Goal: Communication & Community: Ask a question

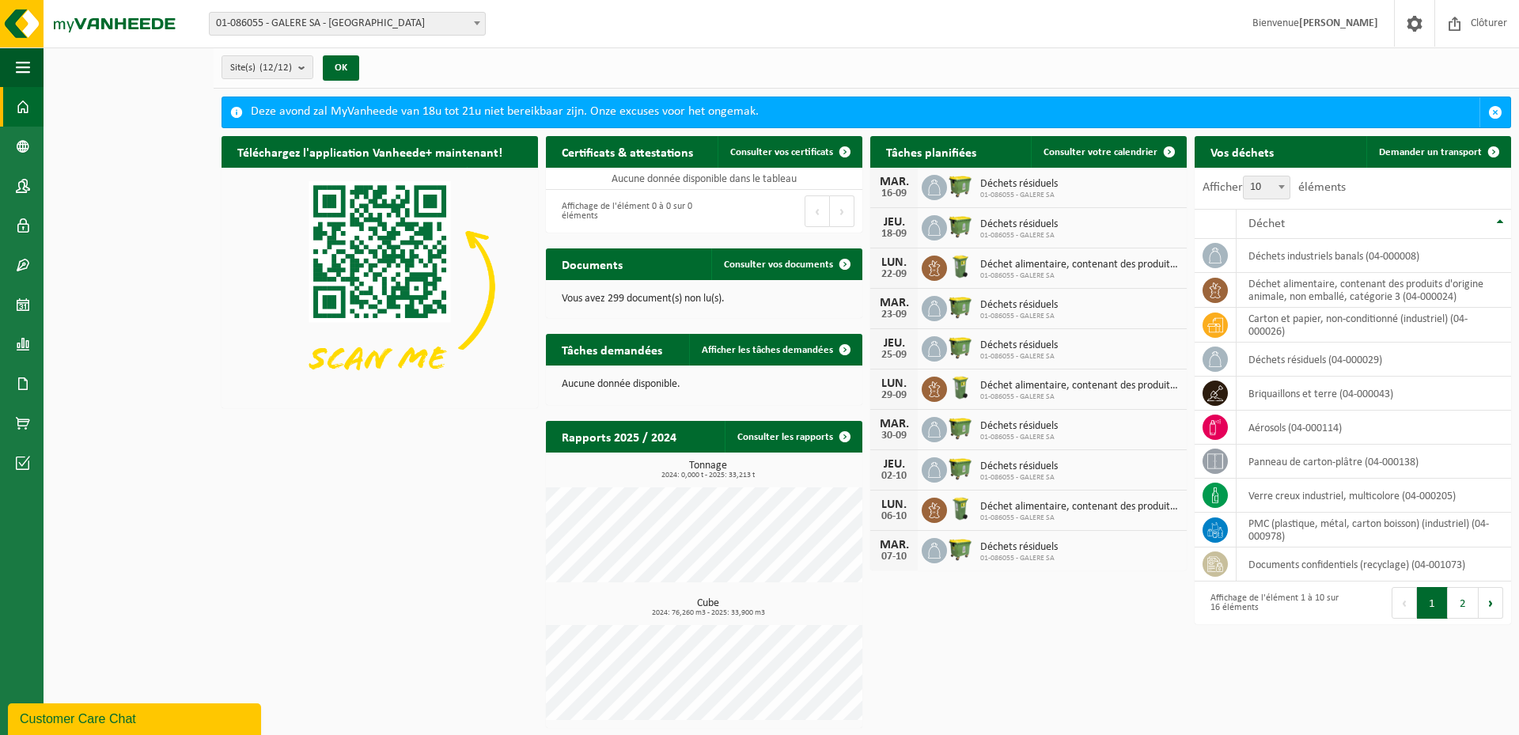
click at [129, 723] on div "Customer Care Chat" at bounding box center [134, 719] width 229 height 19
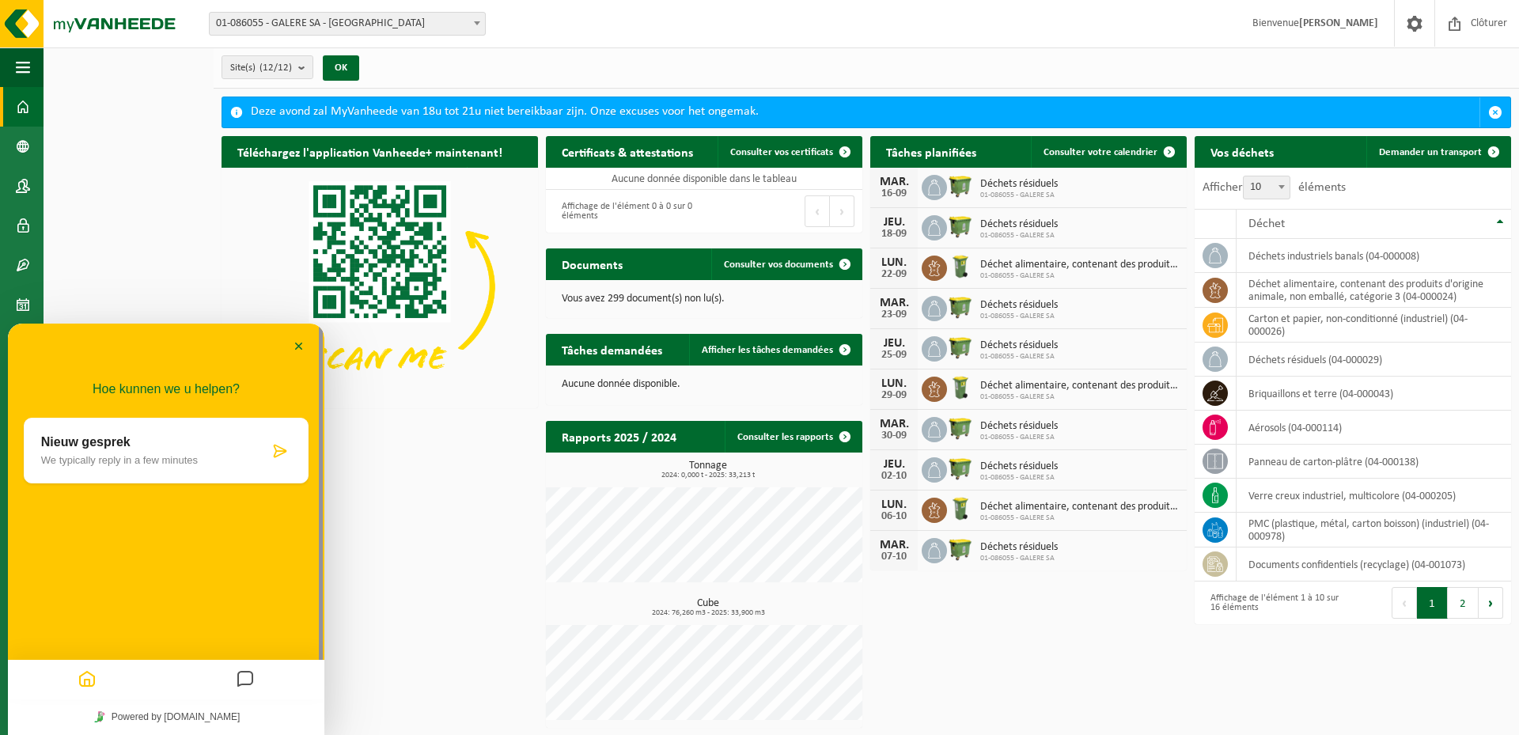
click at [1294, 48] on div "Site(s) (12/12) Tout sélectionner Tout désélectionner Sélectionner les actifs G…" at bounding box center [866, 67] width 1305 height 41
click at [21, 23] on img at bounding box center [95, 23] width 190 height 47
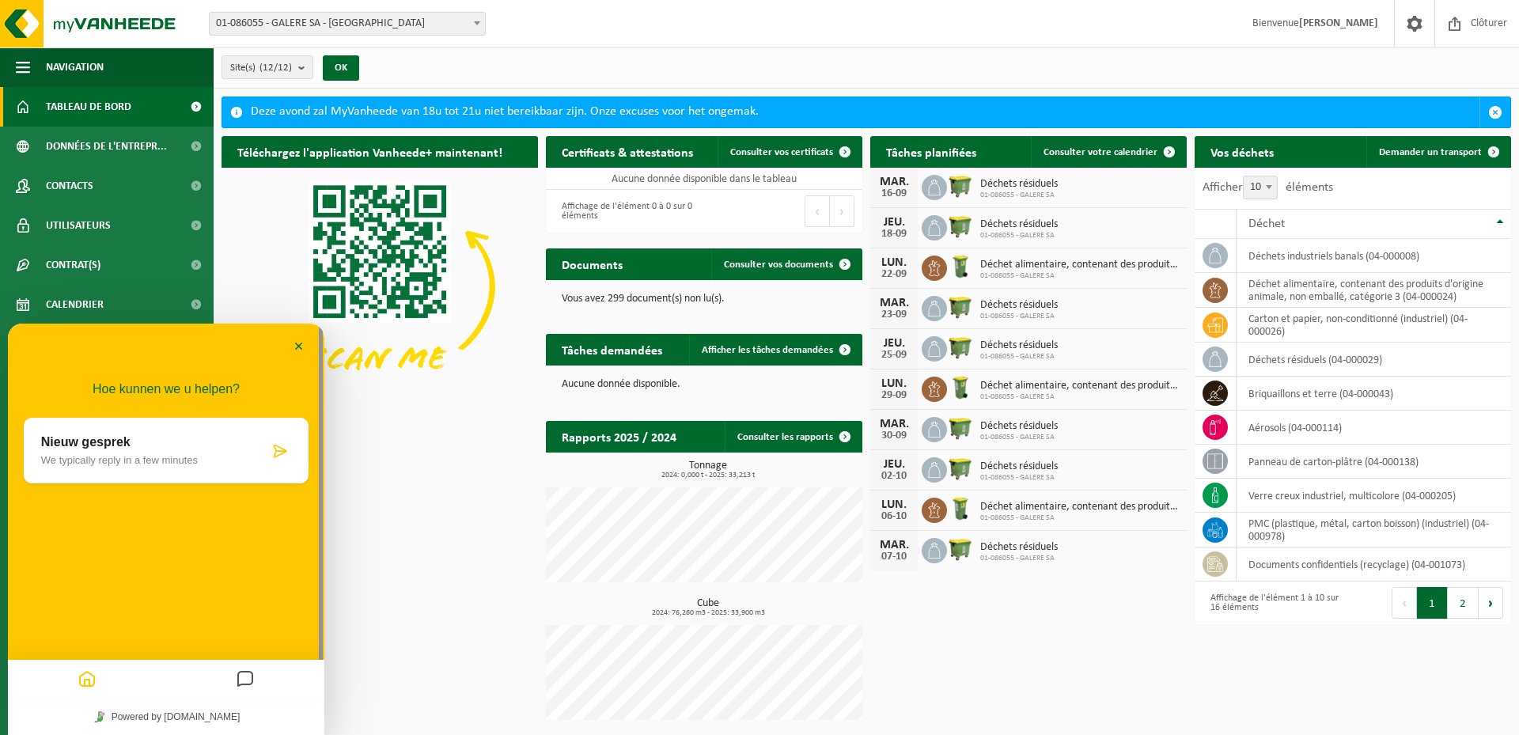
click at [250, 679] on icon "Messages" at bounding box center [245, 680] width 19 height 31
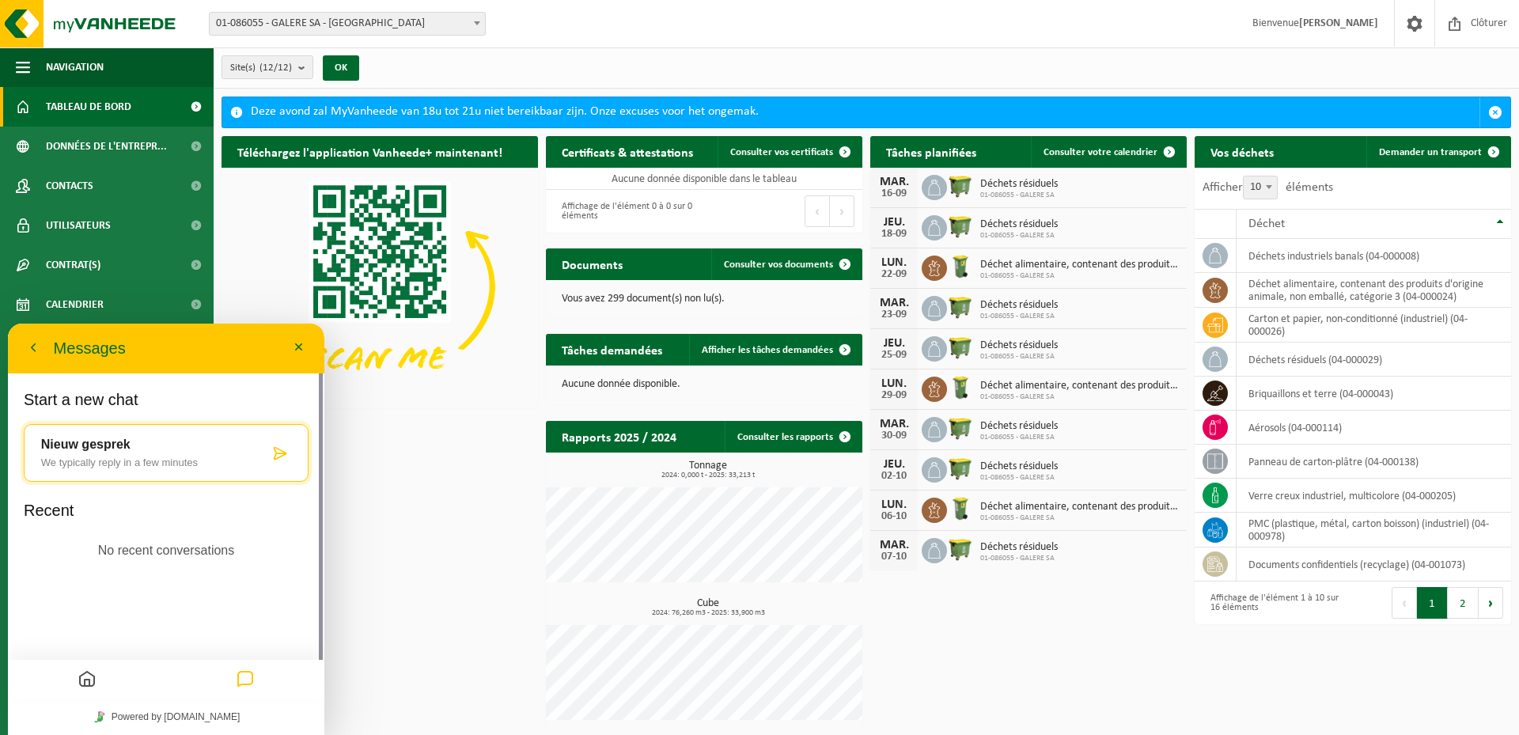
click at [125, 544] on p "No recent conversations" at bounding box center [166, 550] width 137 height 21
click at [105, 436] on div "Nieuw gesprek We typically reply in a few minutes" at bounding box center [166, 453] width 285 height 58
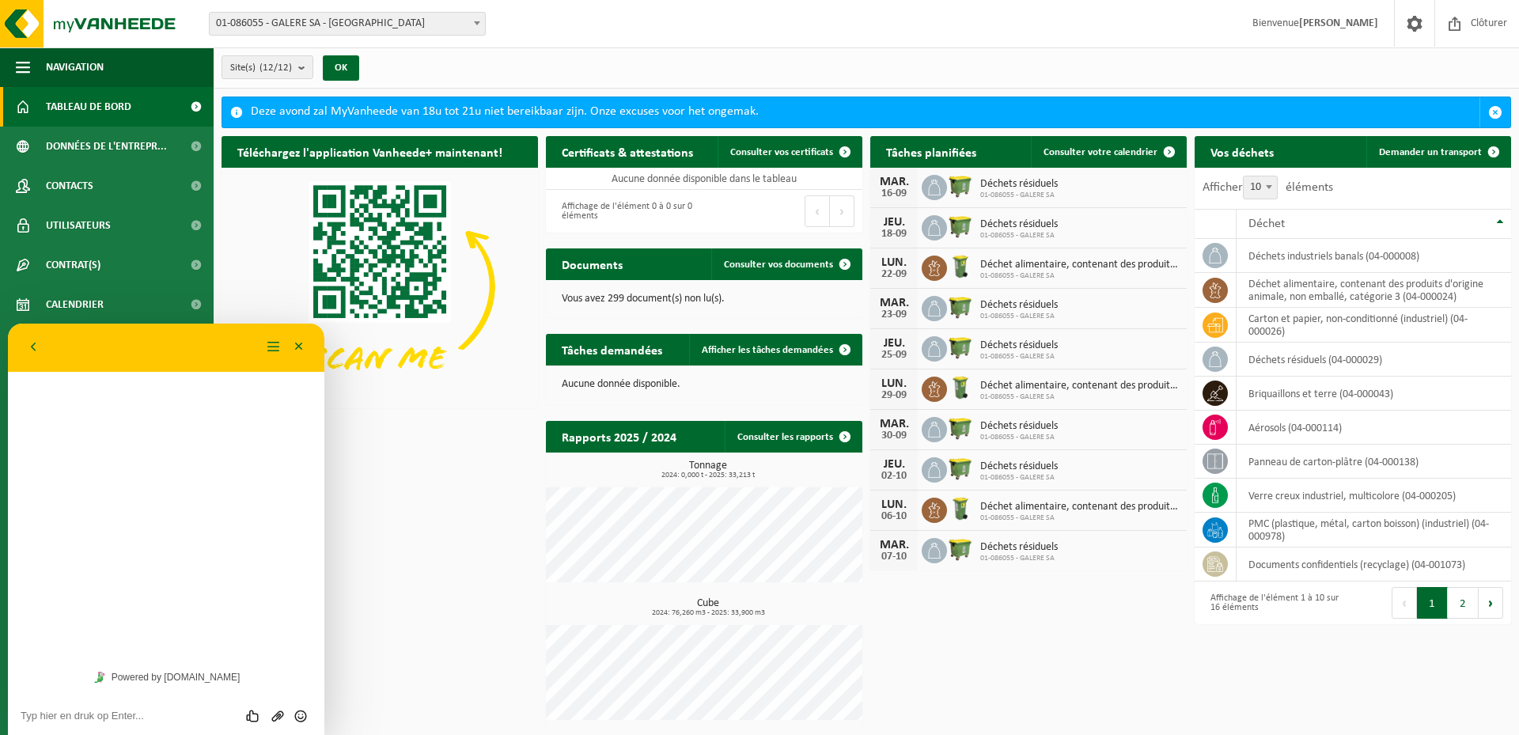
click at [156, 714] on textarea at bounding box center [166, 716] width 291 height 13
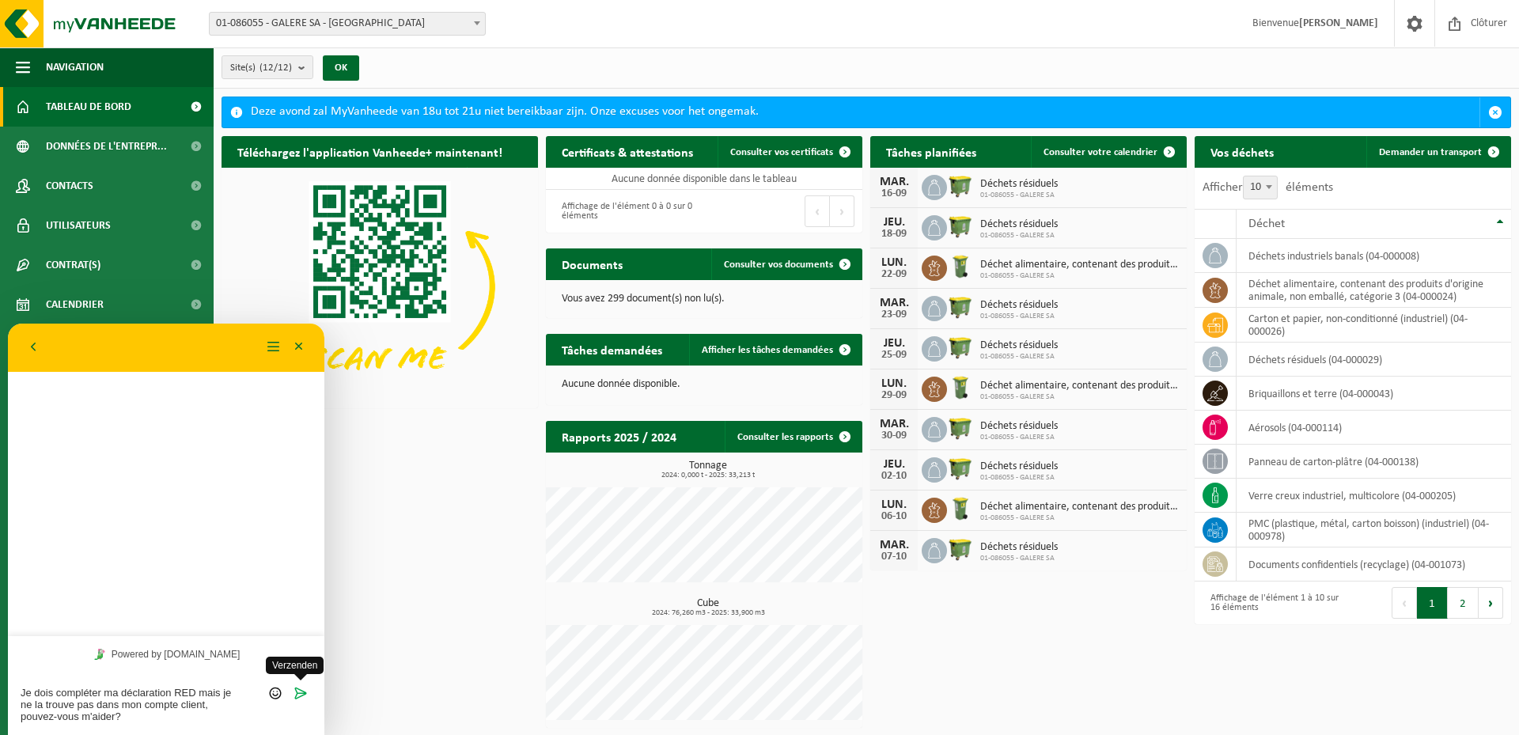
type textarea "Je dois compléter ma déclaration RED mais je ne la trouve pas dans mon compte c…"
click at [294, 691] on icon "Verzenden" at bounding box center [301, 693] width 14 height 14
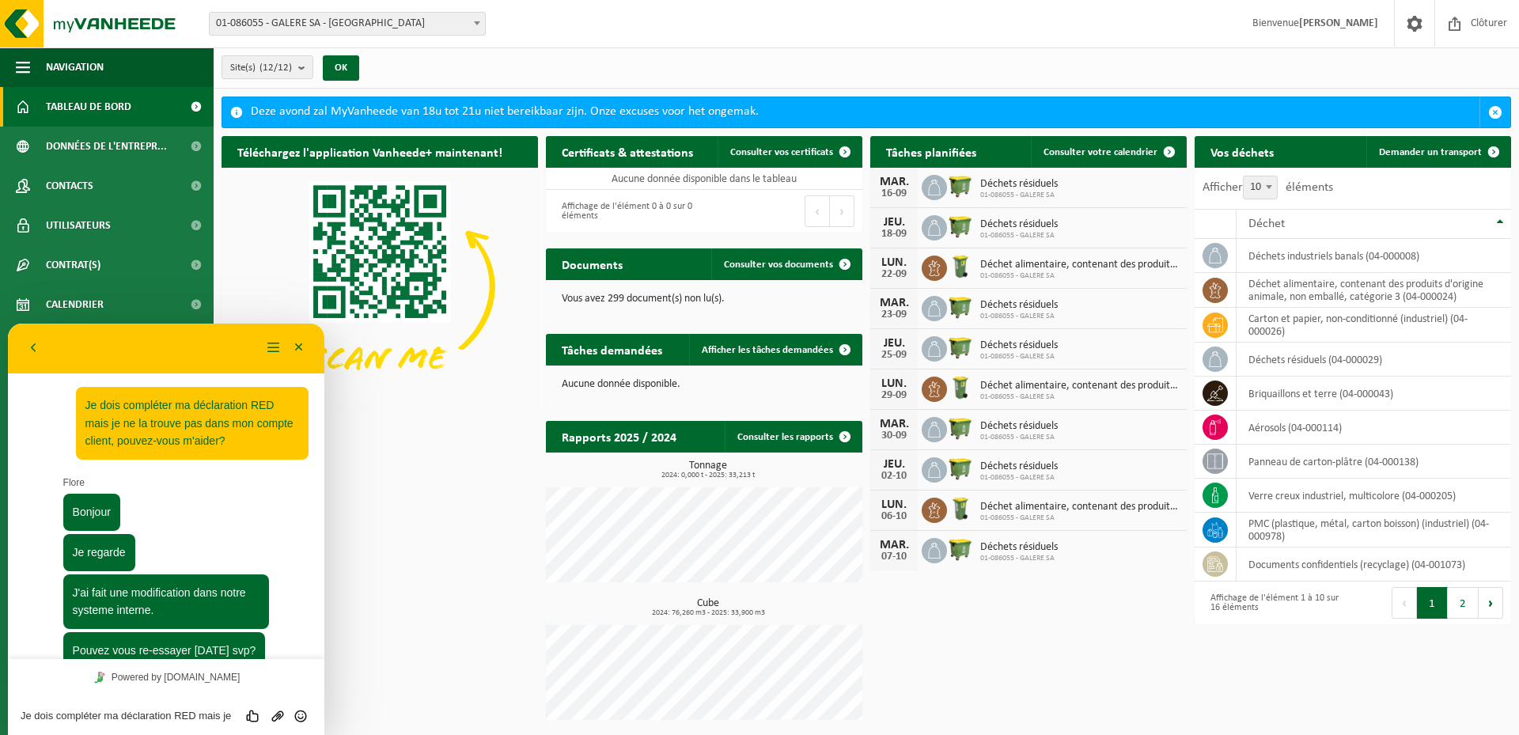
scroll to position [468, 0]
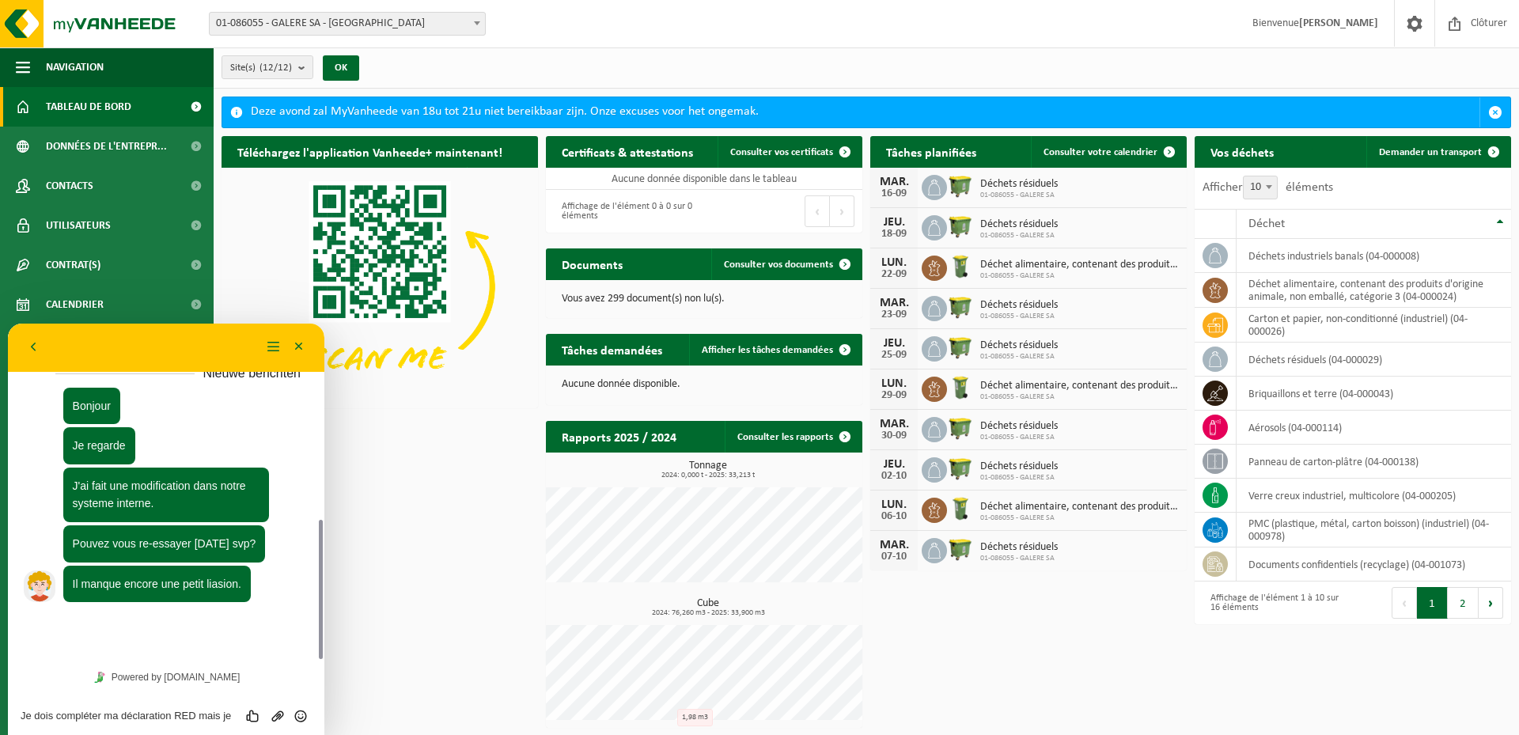
click at [158, 708] on div "Je dois compléter ma déclaration RED mais je ne la trouve pas dans mon compte c…" at bounding box center [166, 715] width 291 height 14
click at [159, 718] on textarea "Je dois compléter ma déclaration RED mais je ne la trouve pas dans mon compte c…" at bounding box center [166, 716] width 291 height 13
type textarea "ok, je vérifierai [DATE]"
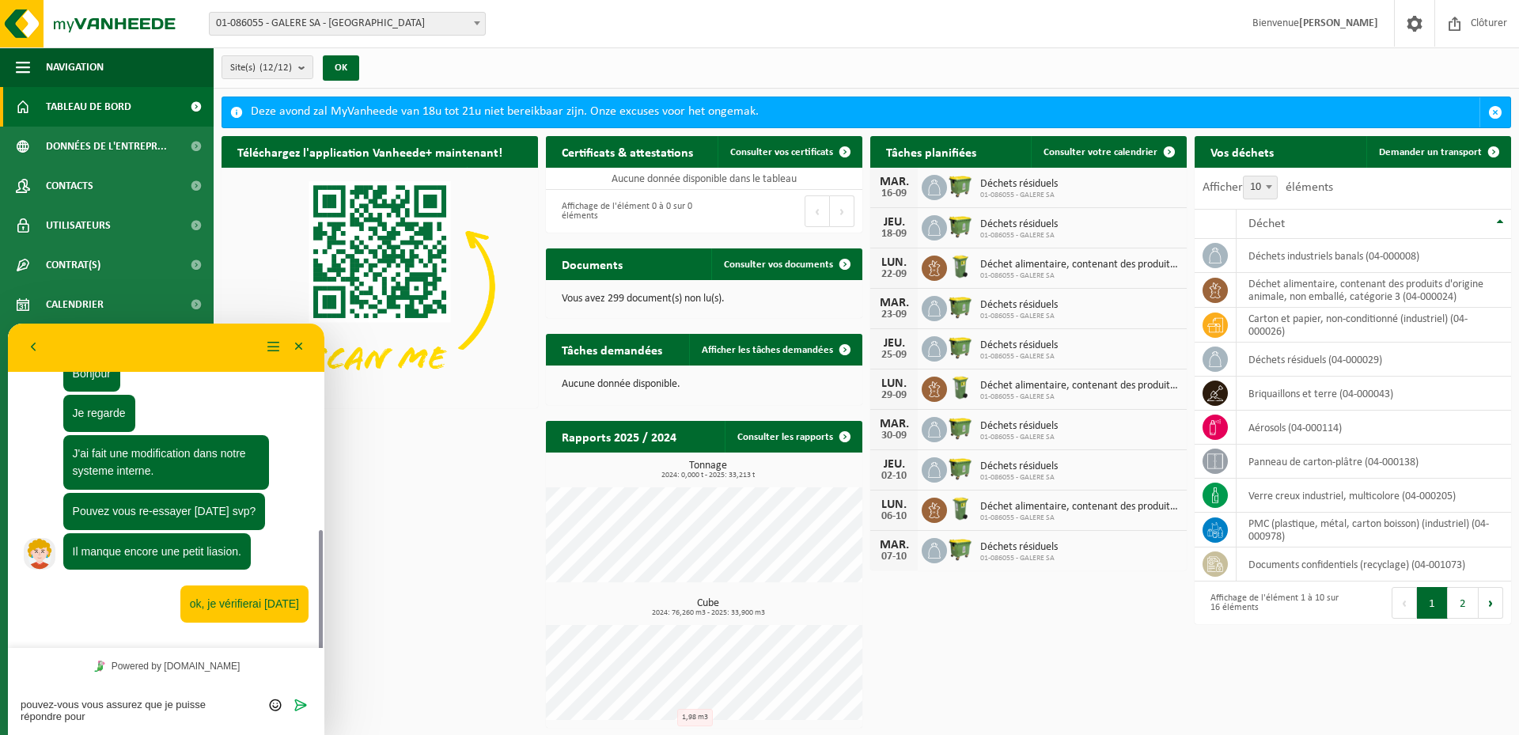
scroll to position [488, 0]
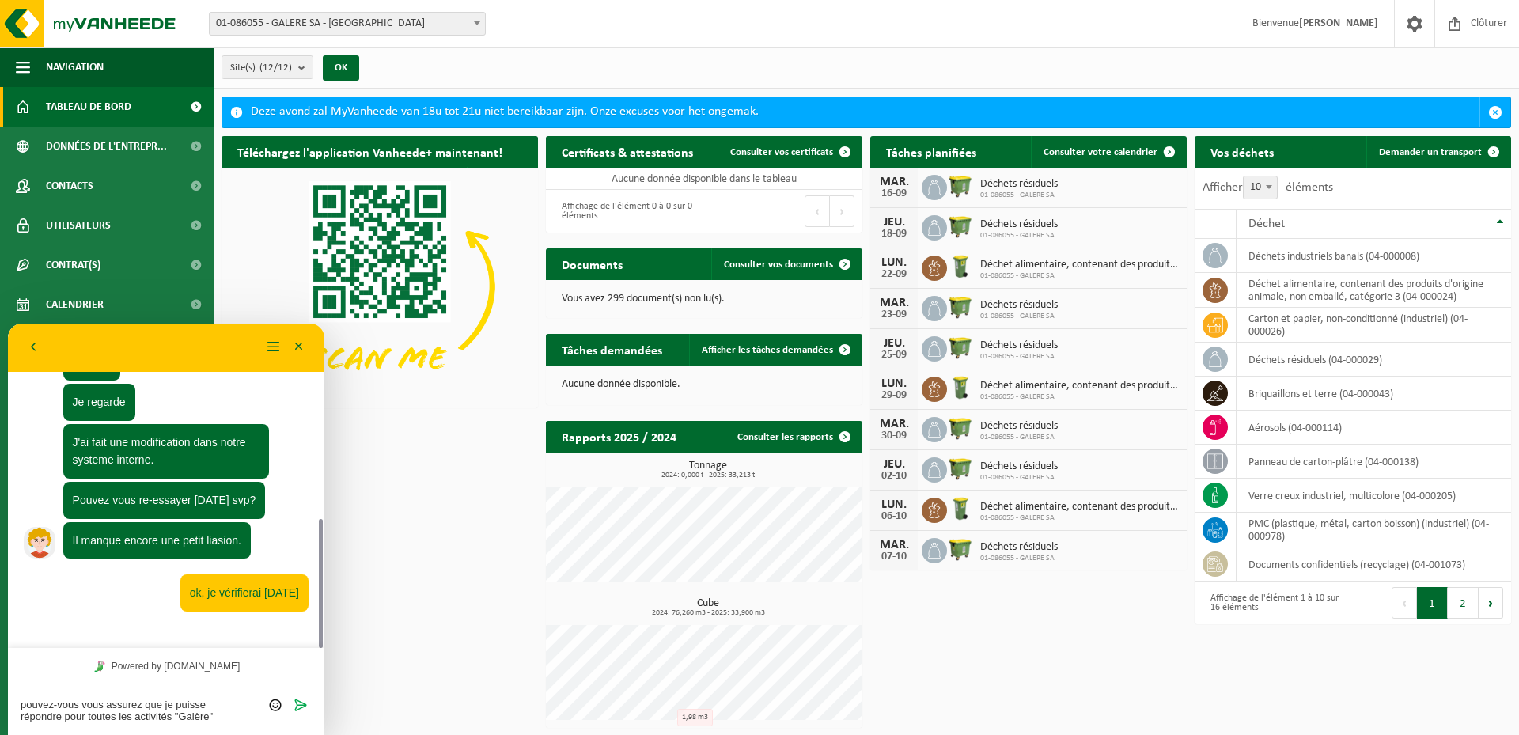
type textarea "pouvez-vous vous assurez que je puisse répondre pour toutes les activités "Galè…"
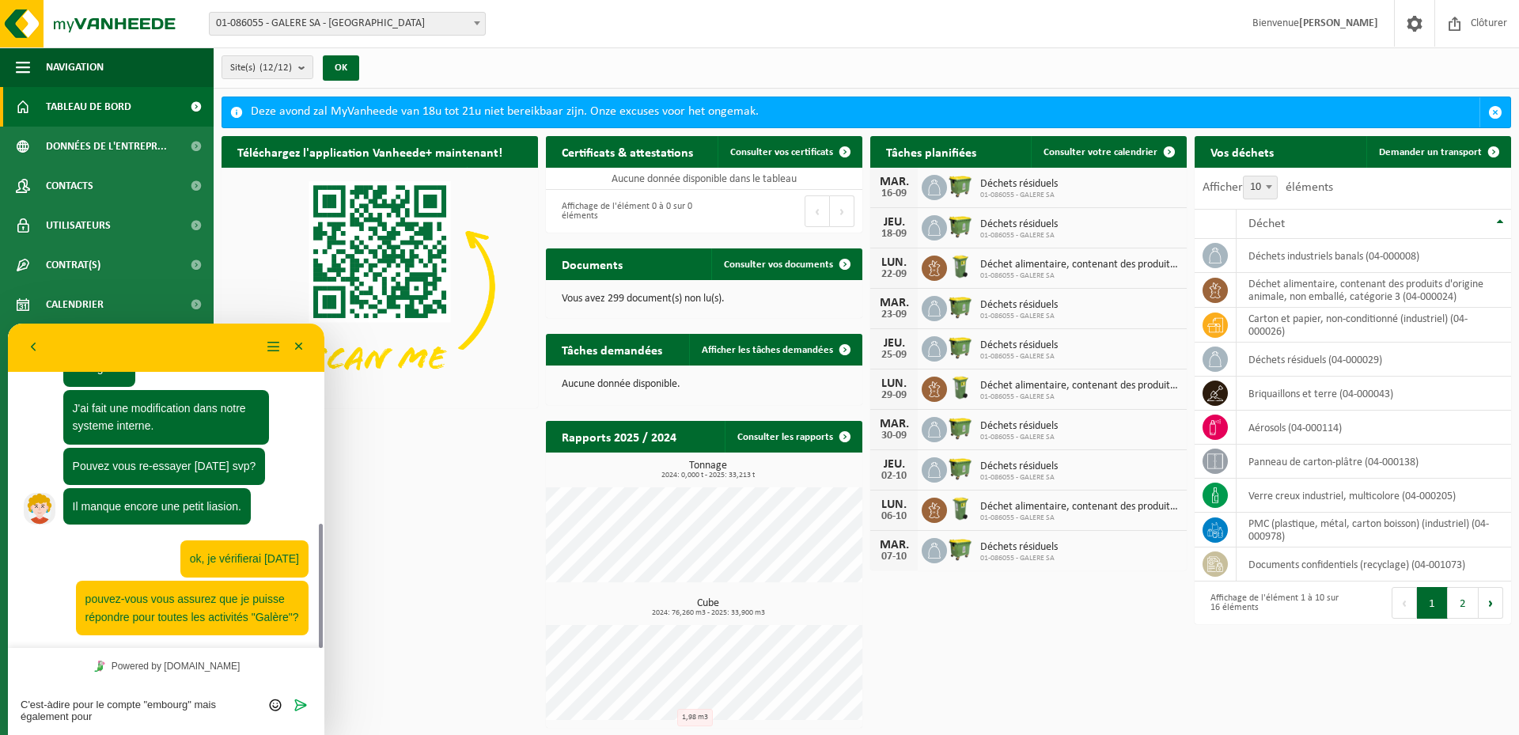
scroll to position [498, 0]
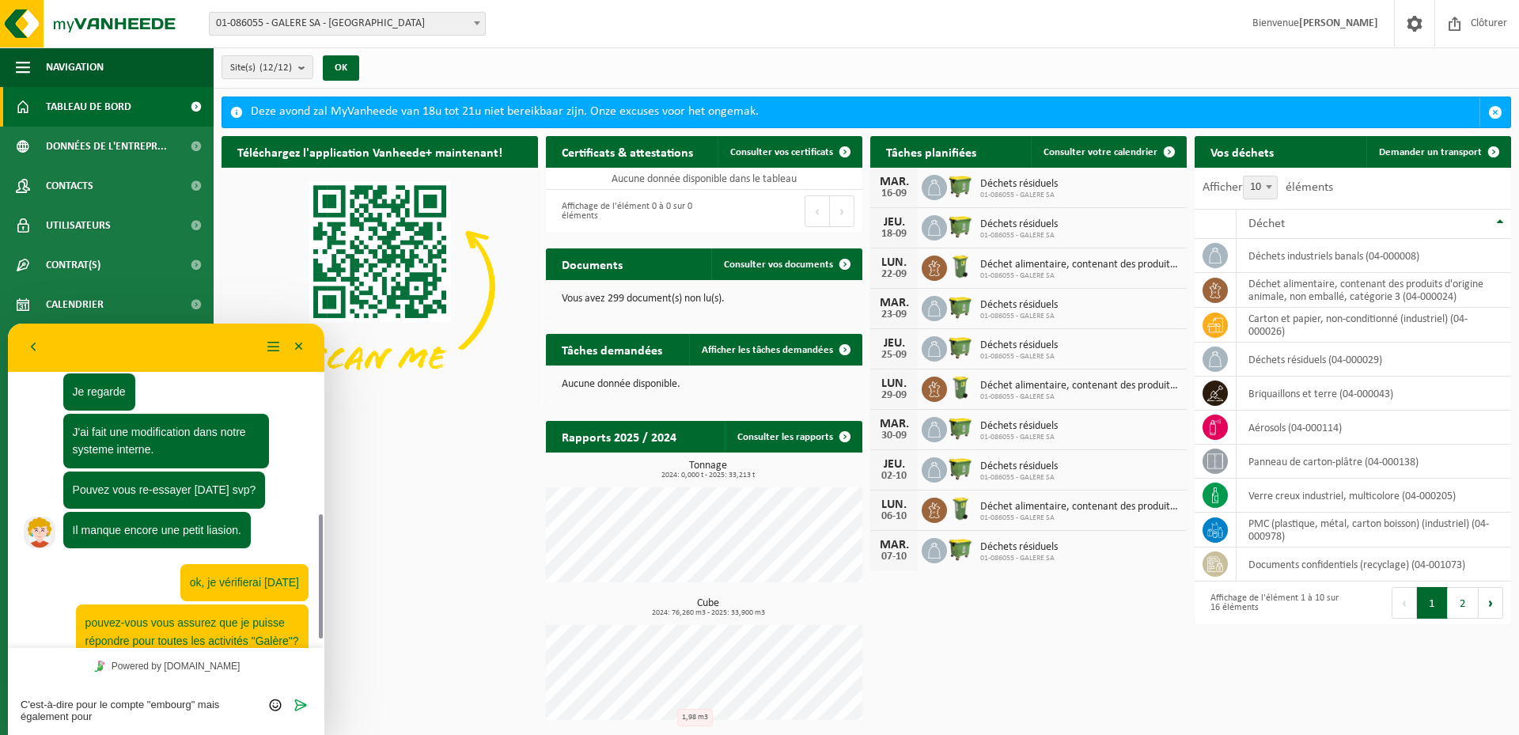
click at [161, 718] on textarea "C'est-à-dire pour le compte "embourg" mais également pour" at bounding box center [166, 711] width 291 height 24
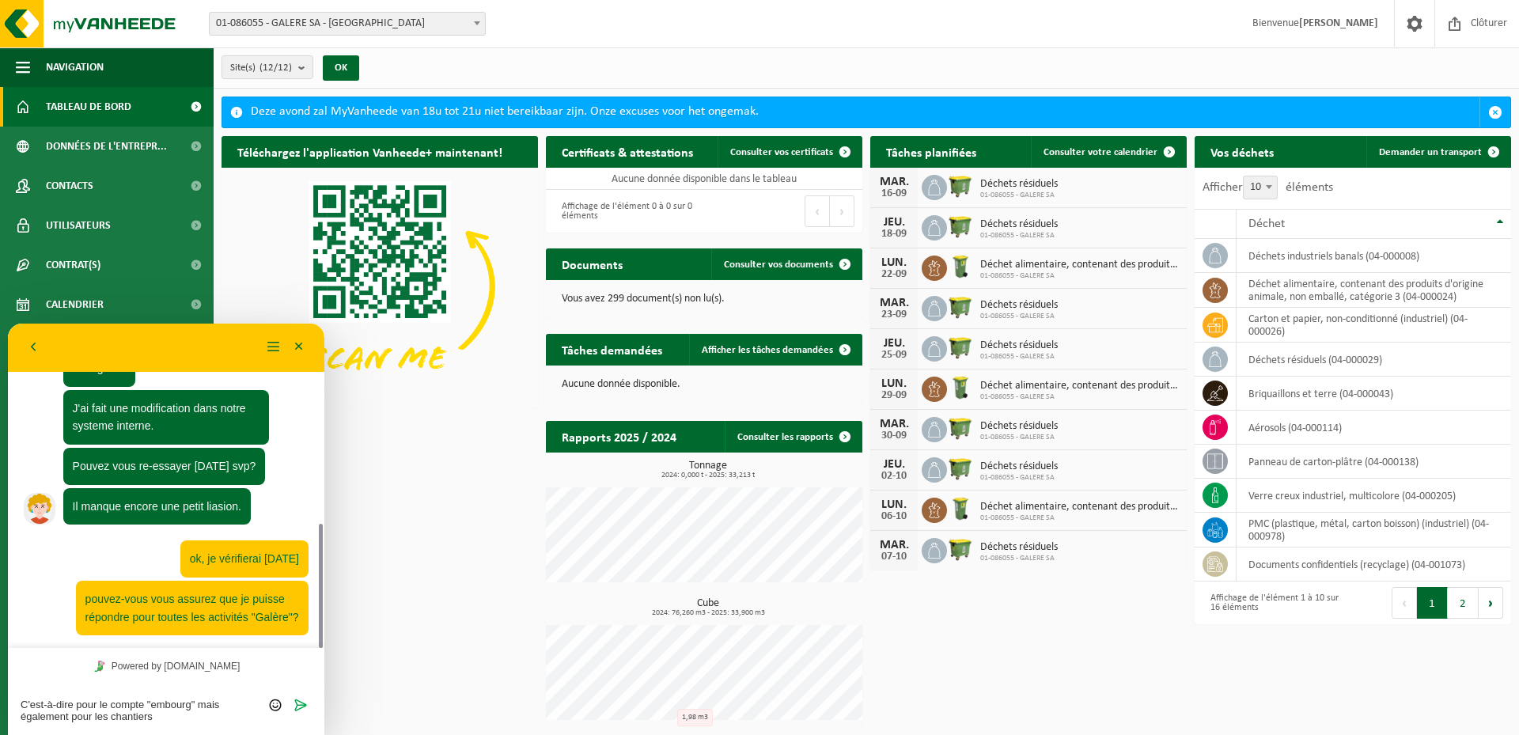
type textarea "C'est-à-dire pour le compte "embourg" mais également pour les chantiers?"
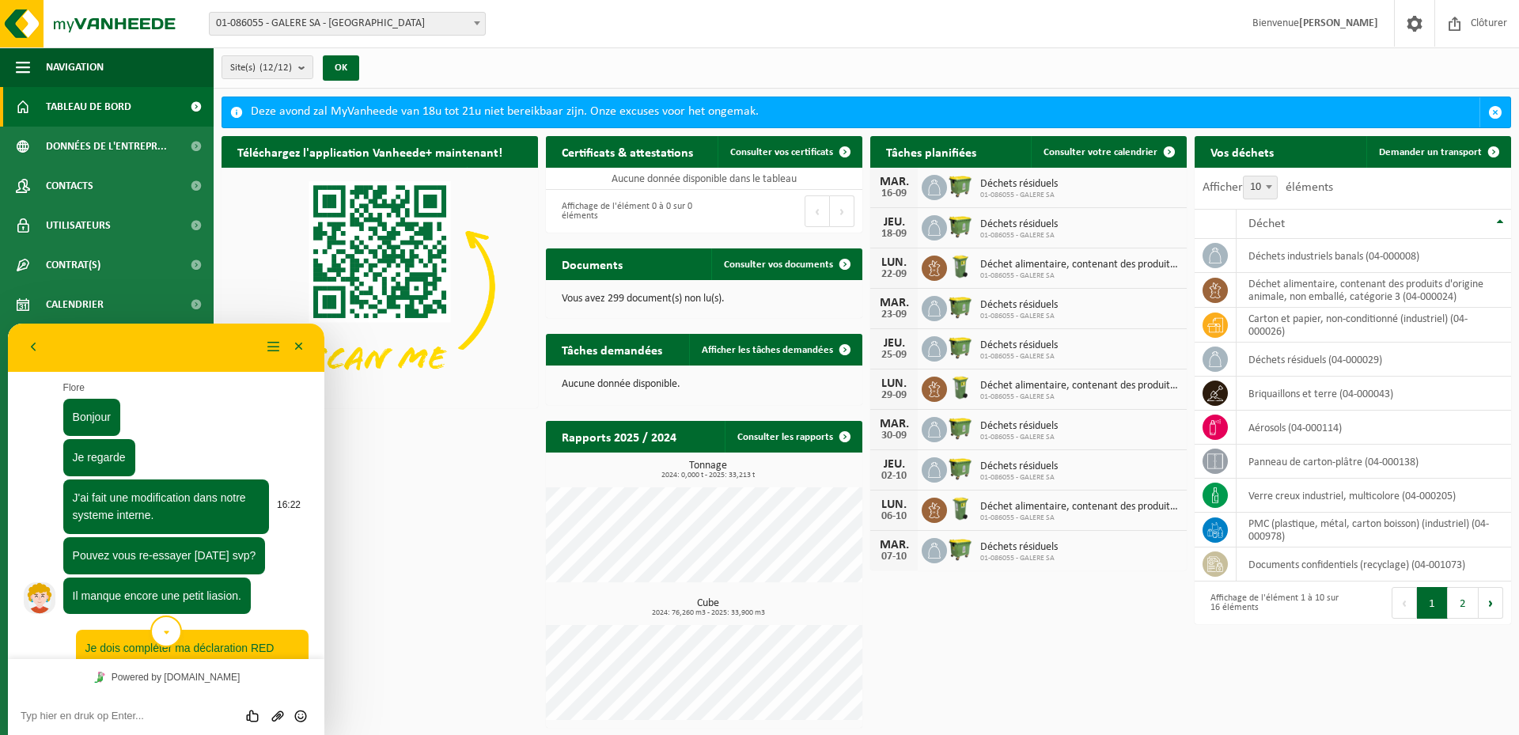
scroll to position [570, 0]
